Goal: Information Seeking & Learning: Find specific fact

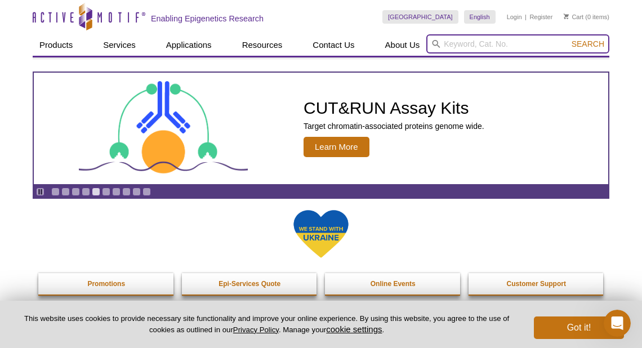
click at [451, 42] on input "search" at bounding box center [517, 43] width 183 height 19
type input "C"
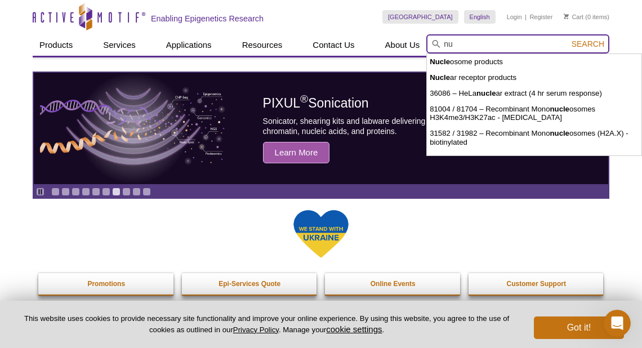
type input "n"
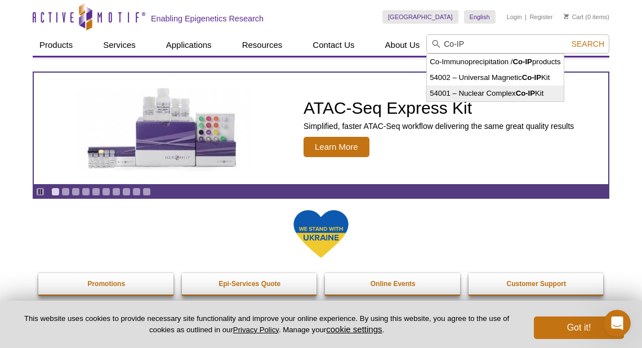
click at [452, 91] on li "54001 – Nuclear Complex Co-IP Kit" at bounding box center [495, 94] width 136 height 16
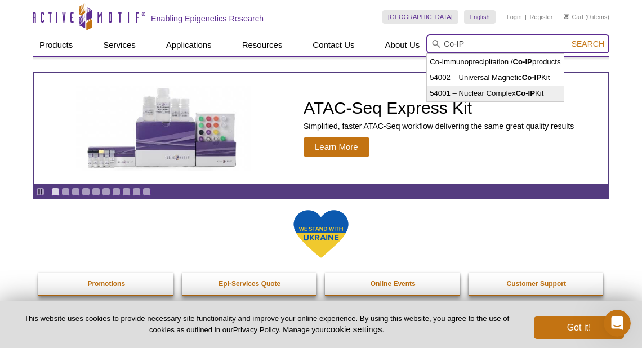
type input "54001 – Nuclear Complex Co-IP Kit"
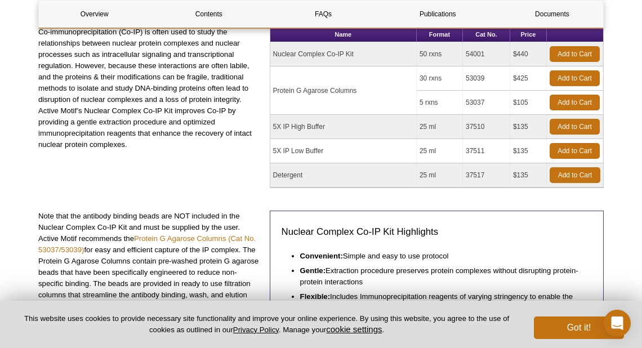
scroll to position [225, 0]
